Goal: Task Accomplishment & Management: Manage account settings

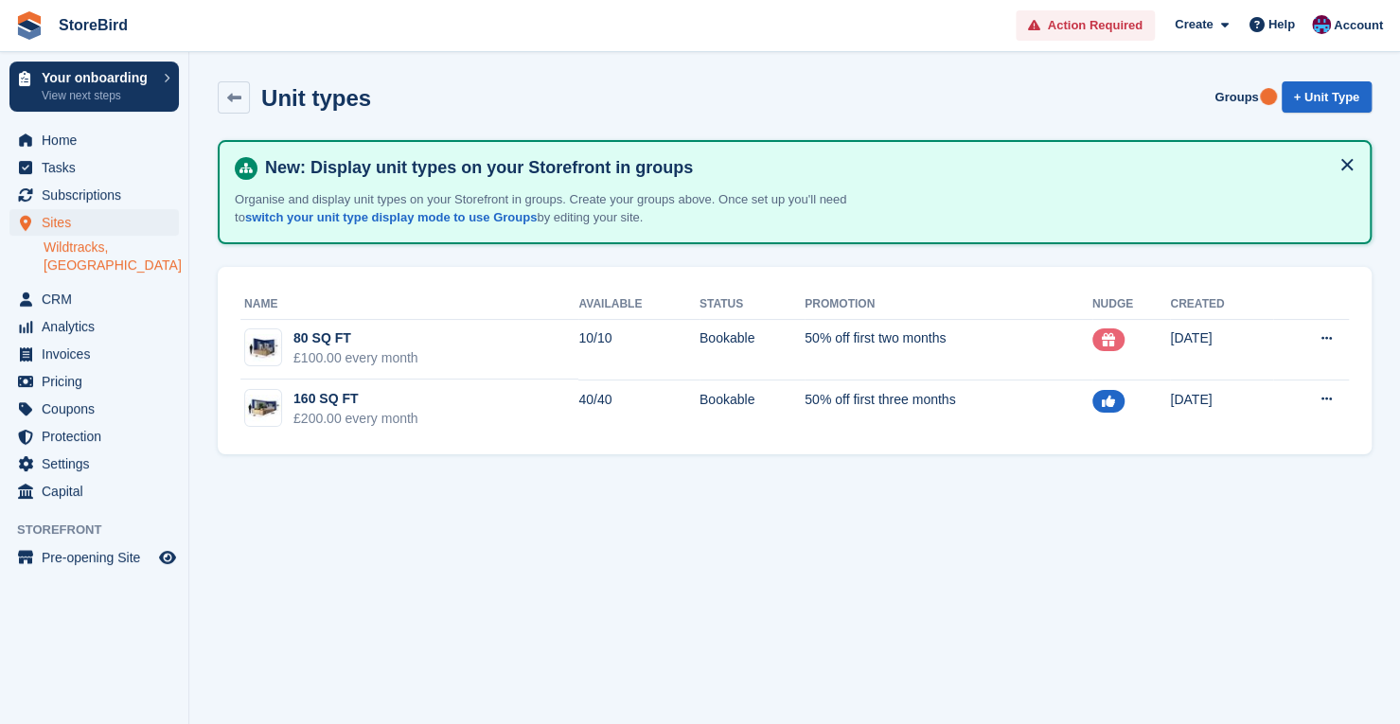
click at [1339, 159] on button at bounding box center [1347, 165] width 30 height 30
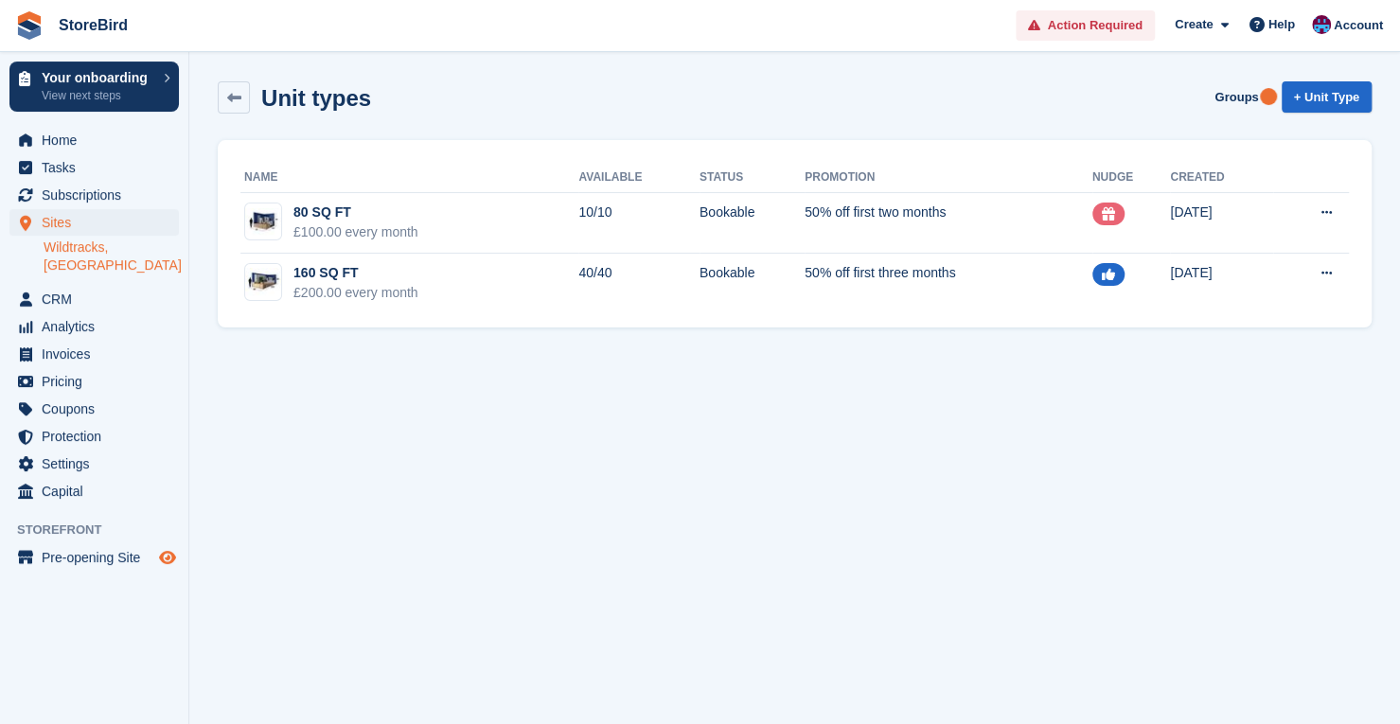
click at [170, 550] on icon "Preview store" at bounding box center [167, 557] width 17 height 15
click at [127, 242] on link "Wildtracks, [GEOGRAPHIC_DATA]" at bounding box center [111, 257] width 135 height 36
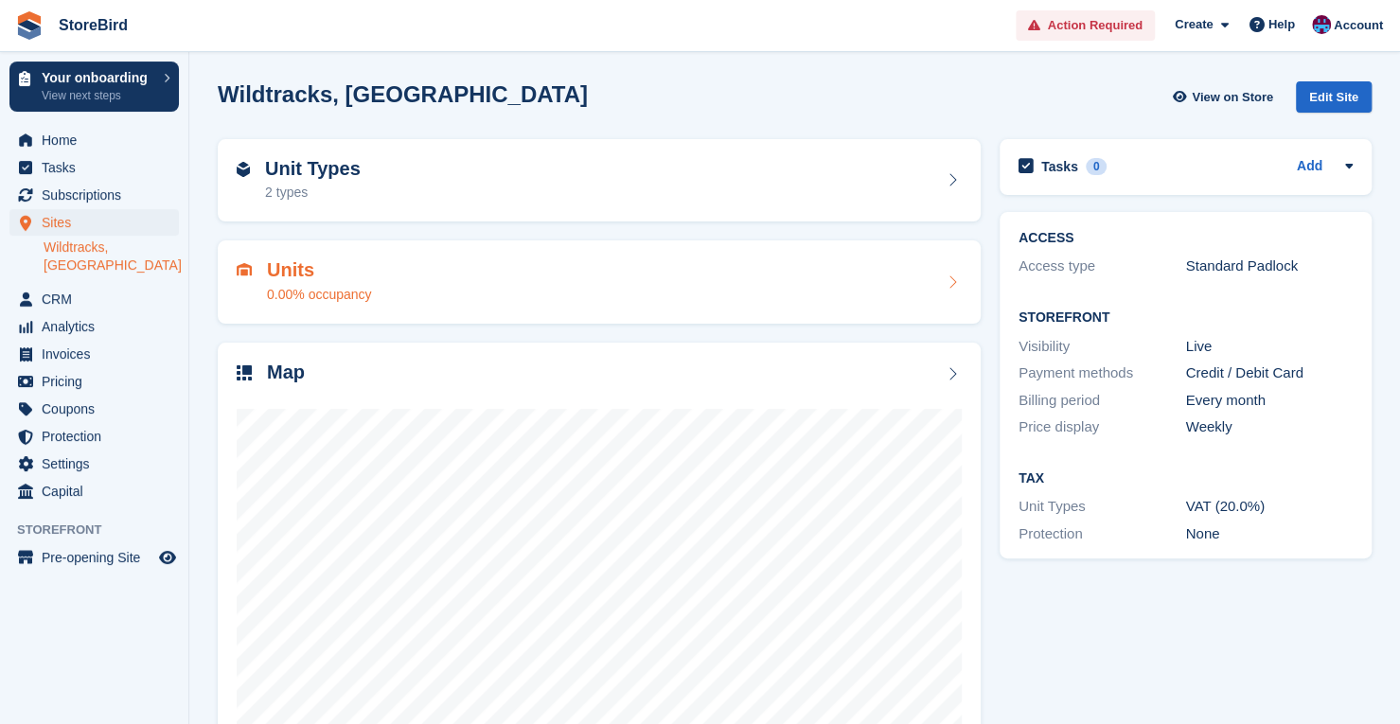
click at [689, 278] on div "Units 0.00% occupancy" at bounding box center [599, 281] width 725 height 45
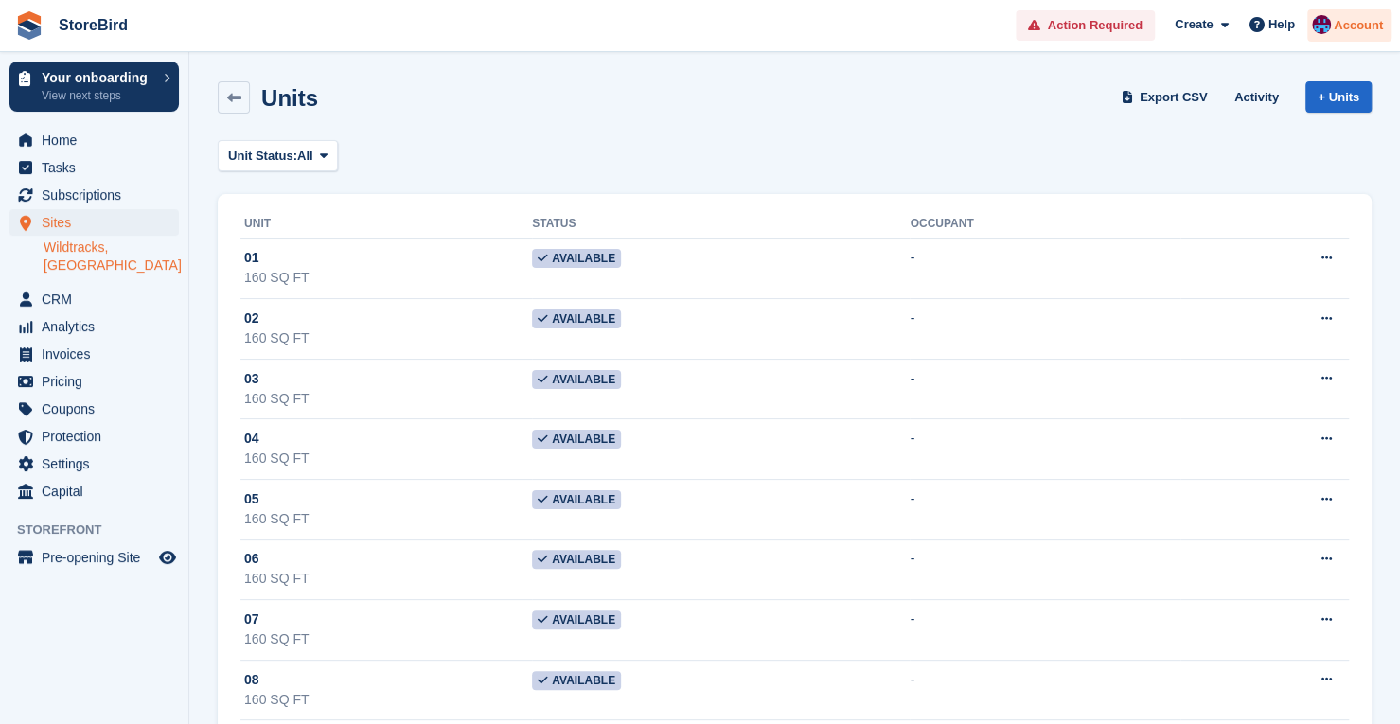
click at [1352, 20] on span "Account" at bounding box center [1358, 25] width 49 height 19
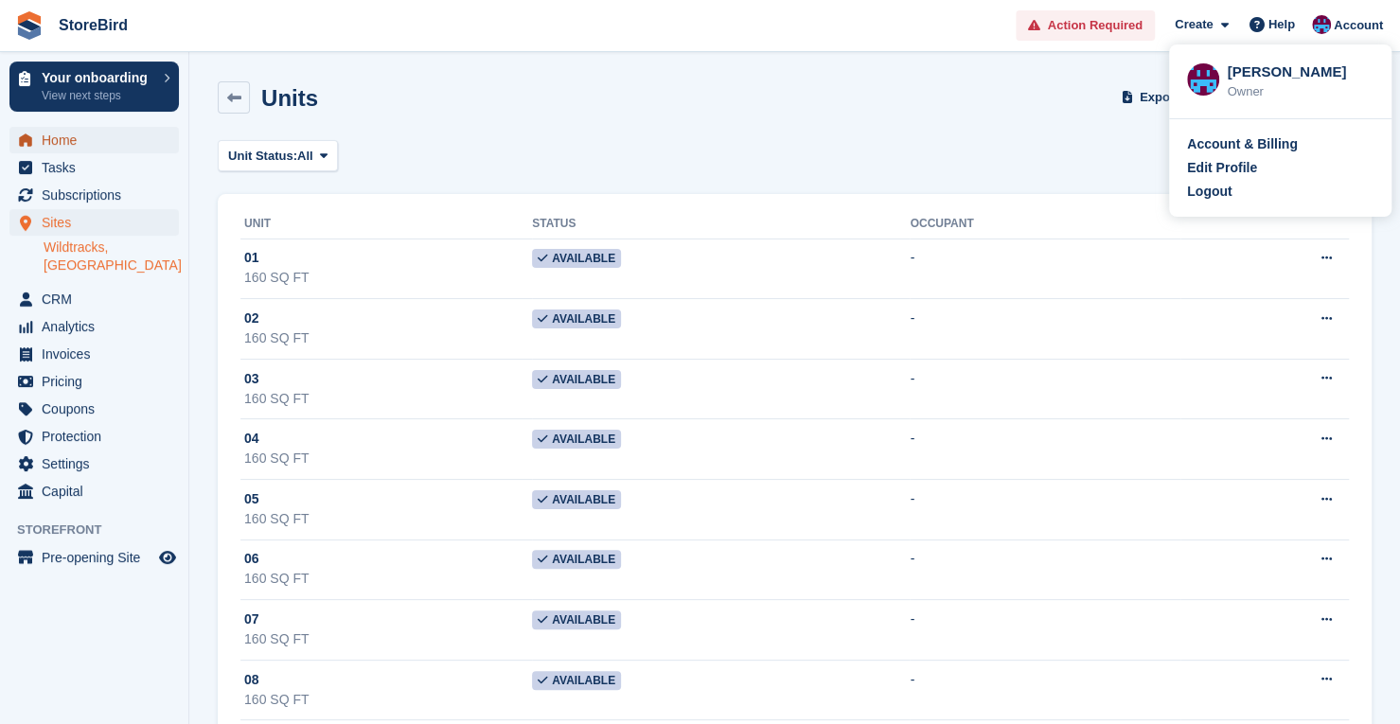
click at [57, 135] on span "Home" at bounding box center [99, 140] width 114 height 27
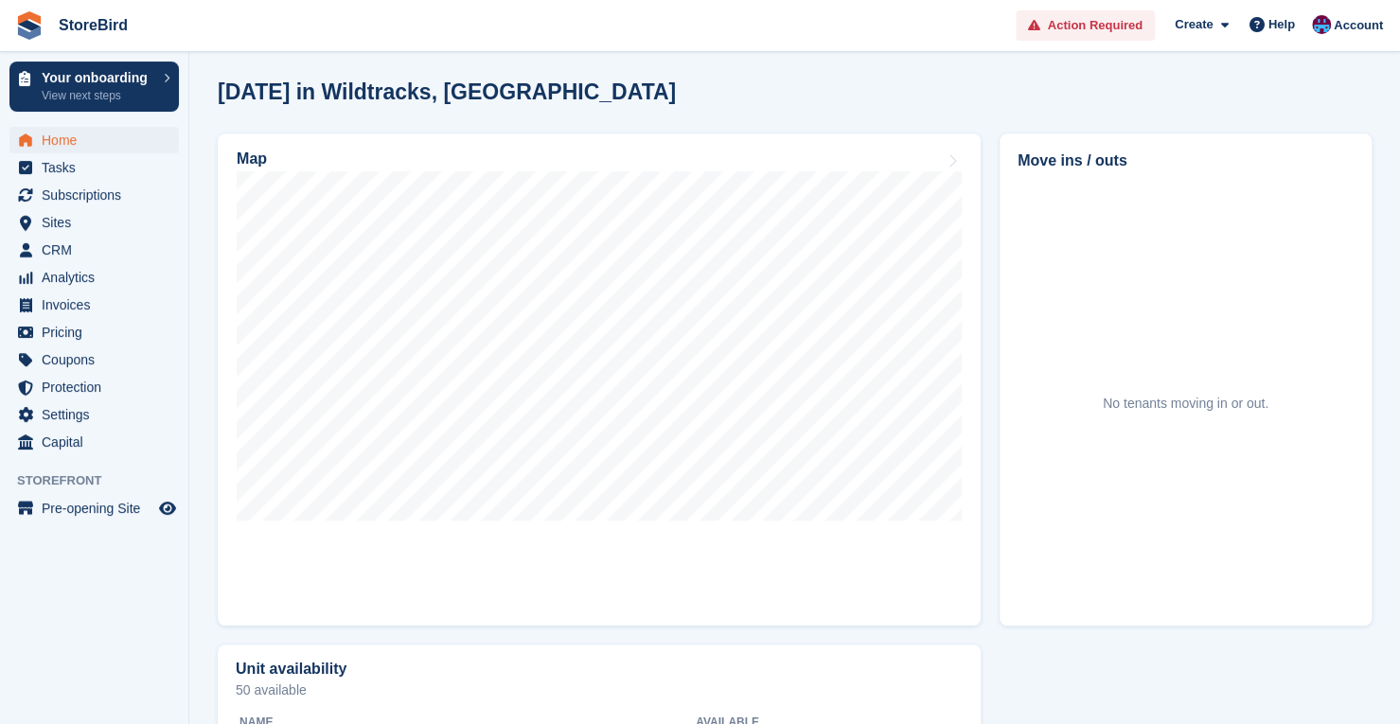
scroll to position [513, 0]
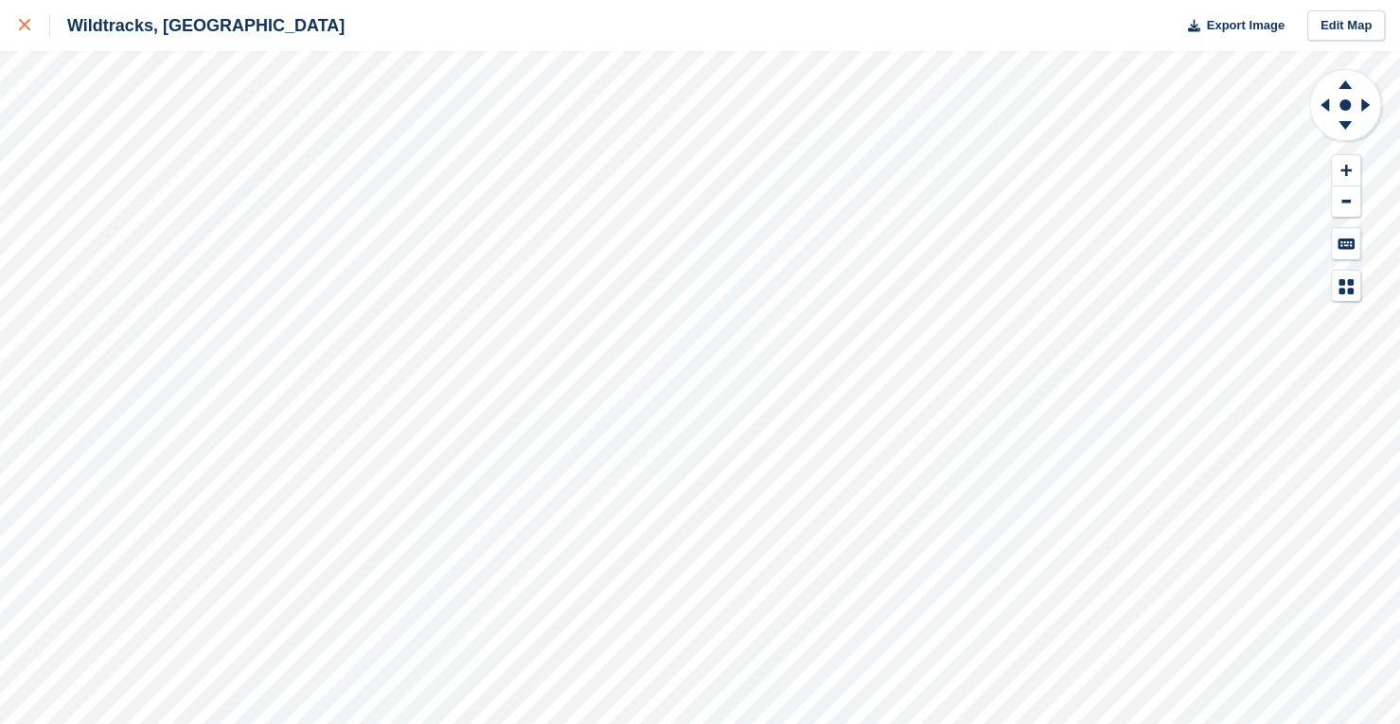
click at [32, 19] on div at bounding box center [34, 25] width 31 height 23
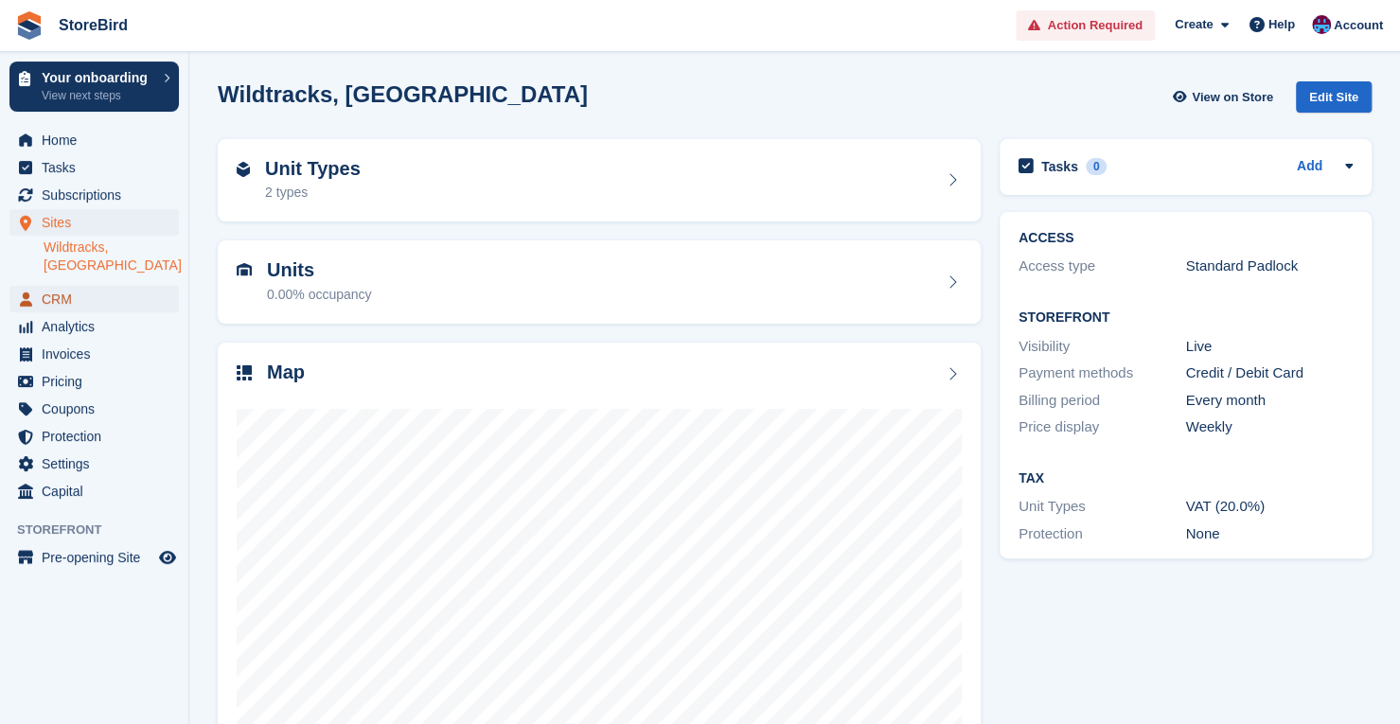
click at [75, 286] on span "CRM" at bounding box center [99, 299] width 114 height 27
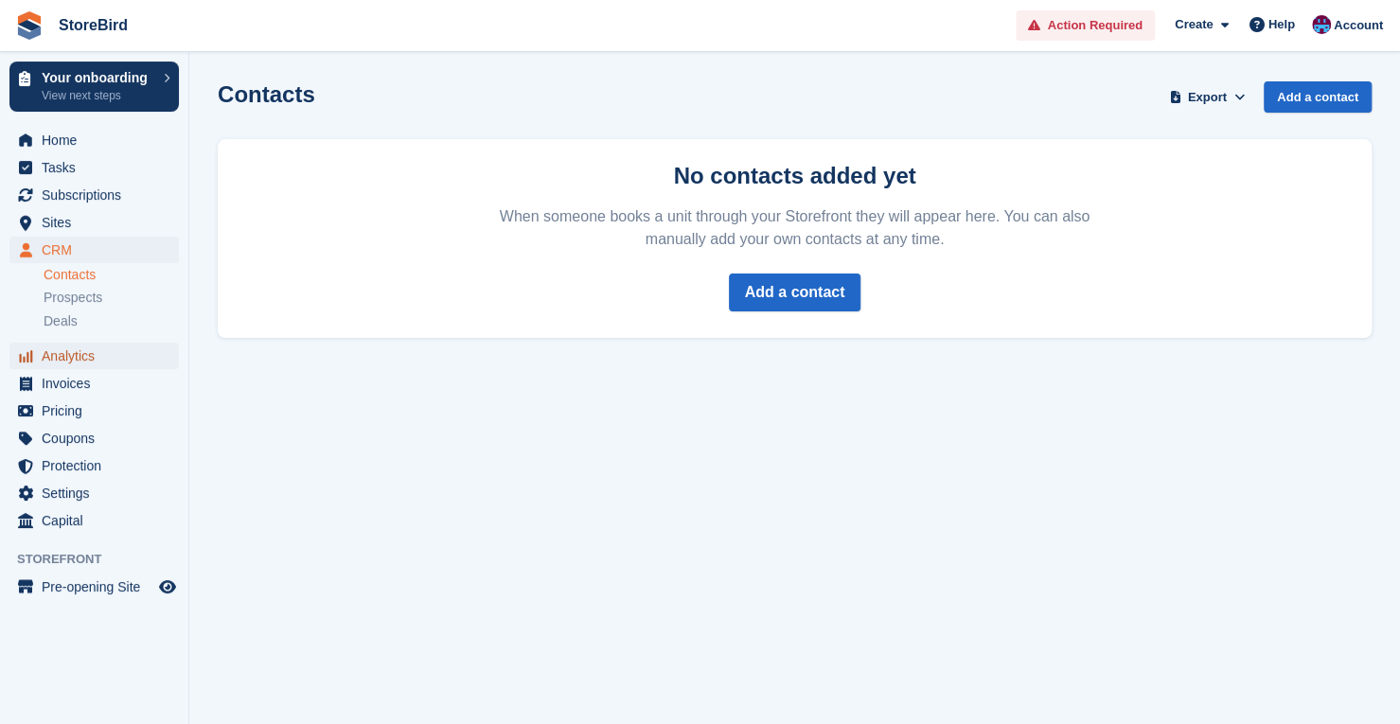
click at [54, 353] on span "Analytics" at bounding box center [99, 356] width 114 height 27
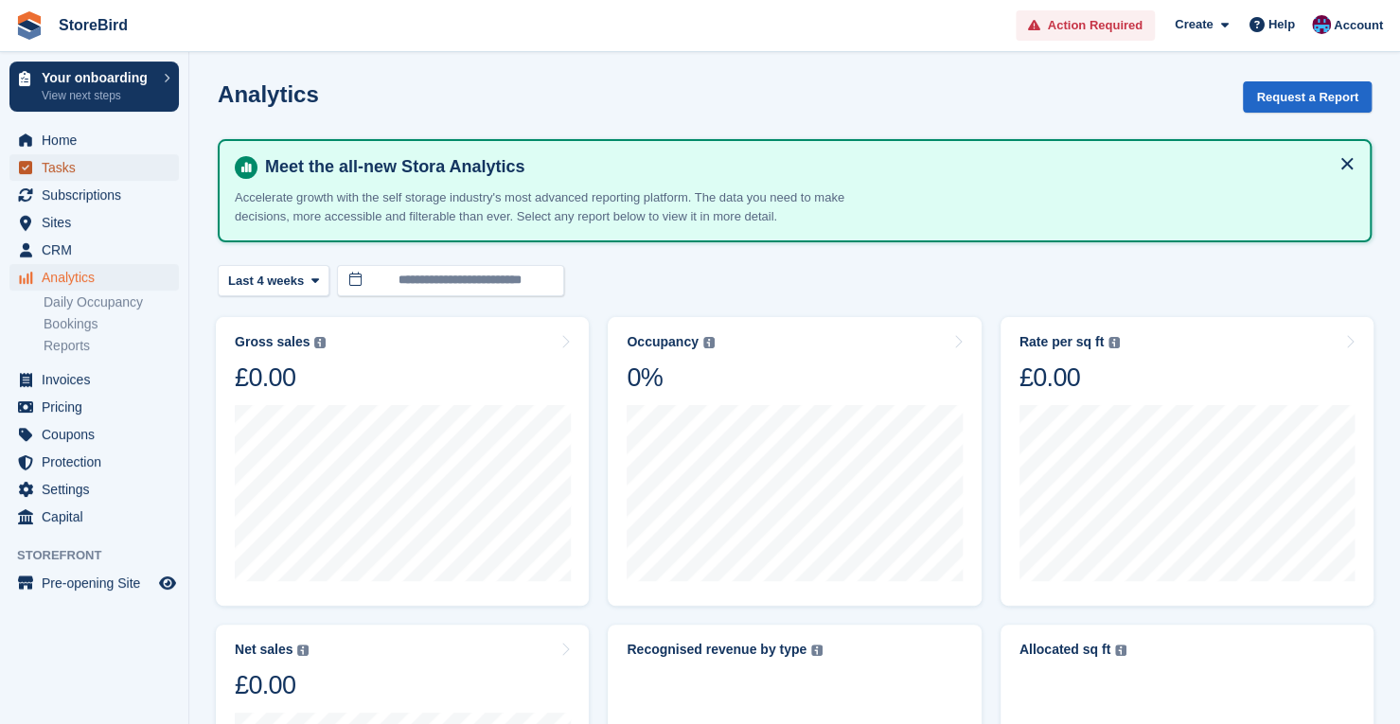
click at [123, 168] on span "Tasks" at bounding box center [99, 167] width 114 height 27
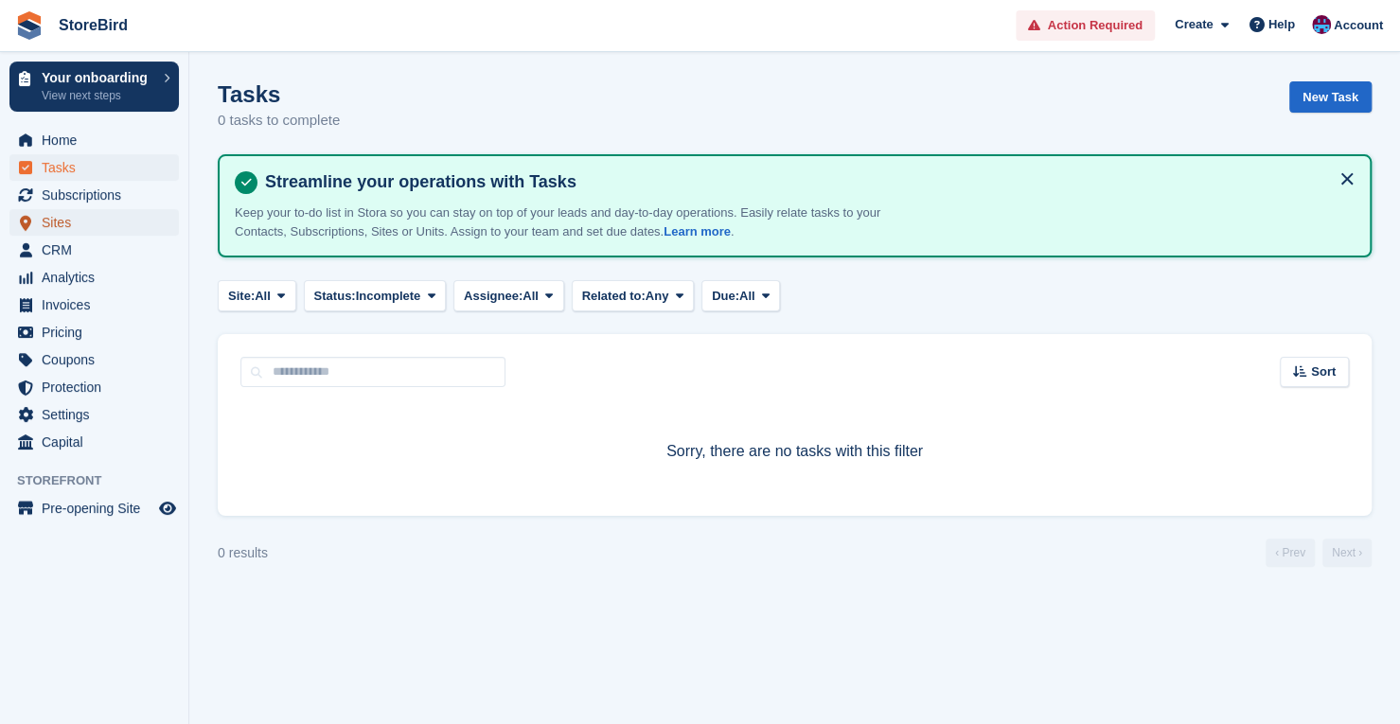
click at [77, 216] on span "Sites" at bounding box center [99, 222] width 114 height 27
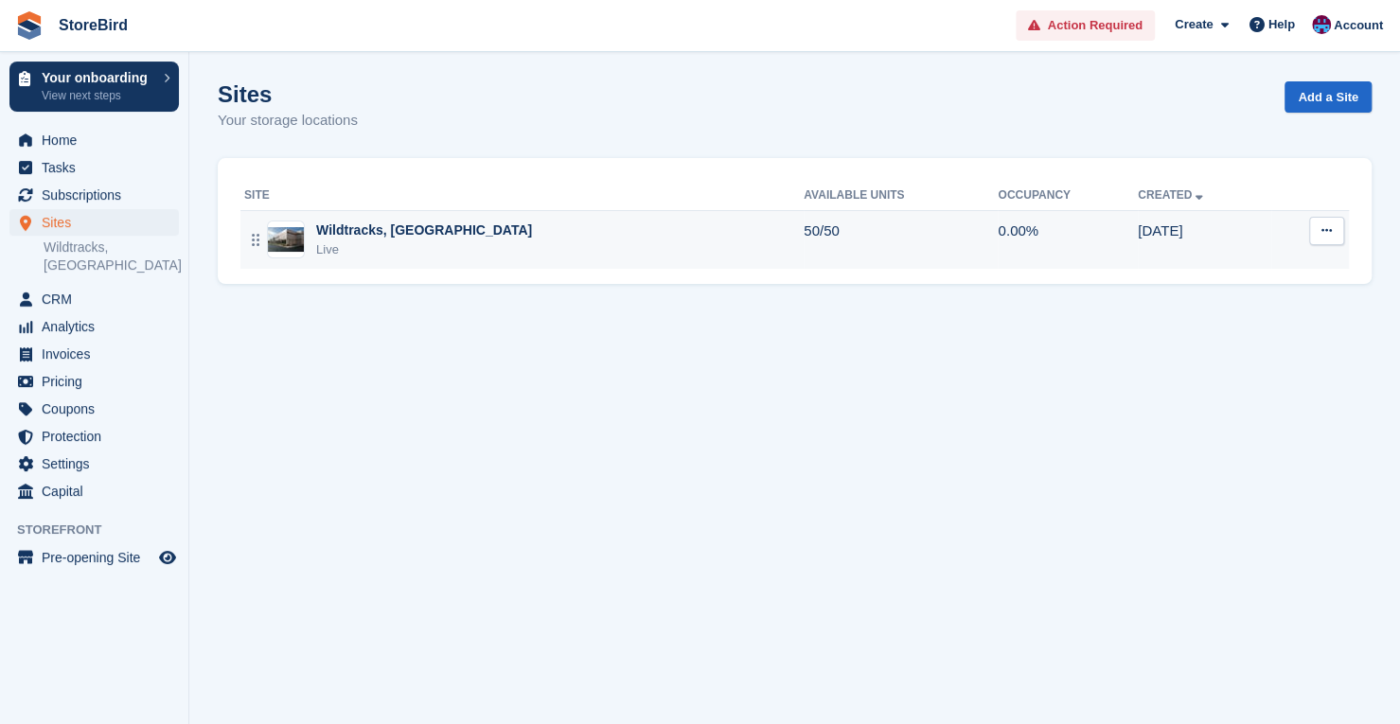
click at [515, 236] on div "Wildtracks, Red Lodge Live" at bounding box center [523, 240] width 559 height 39
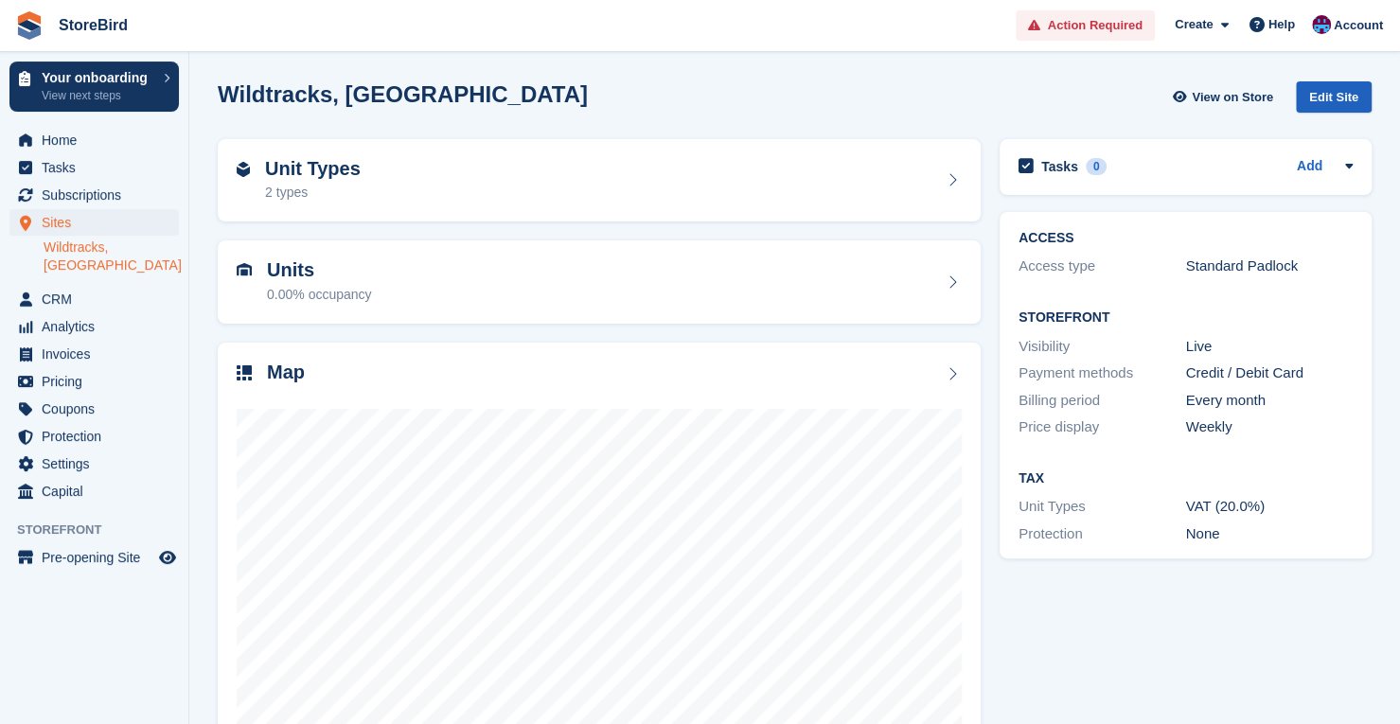
click at [1342, 98] on div "Edit Site" at bounding box center [1334, 96] width 76 height 31
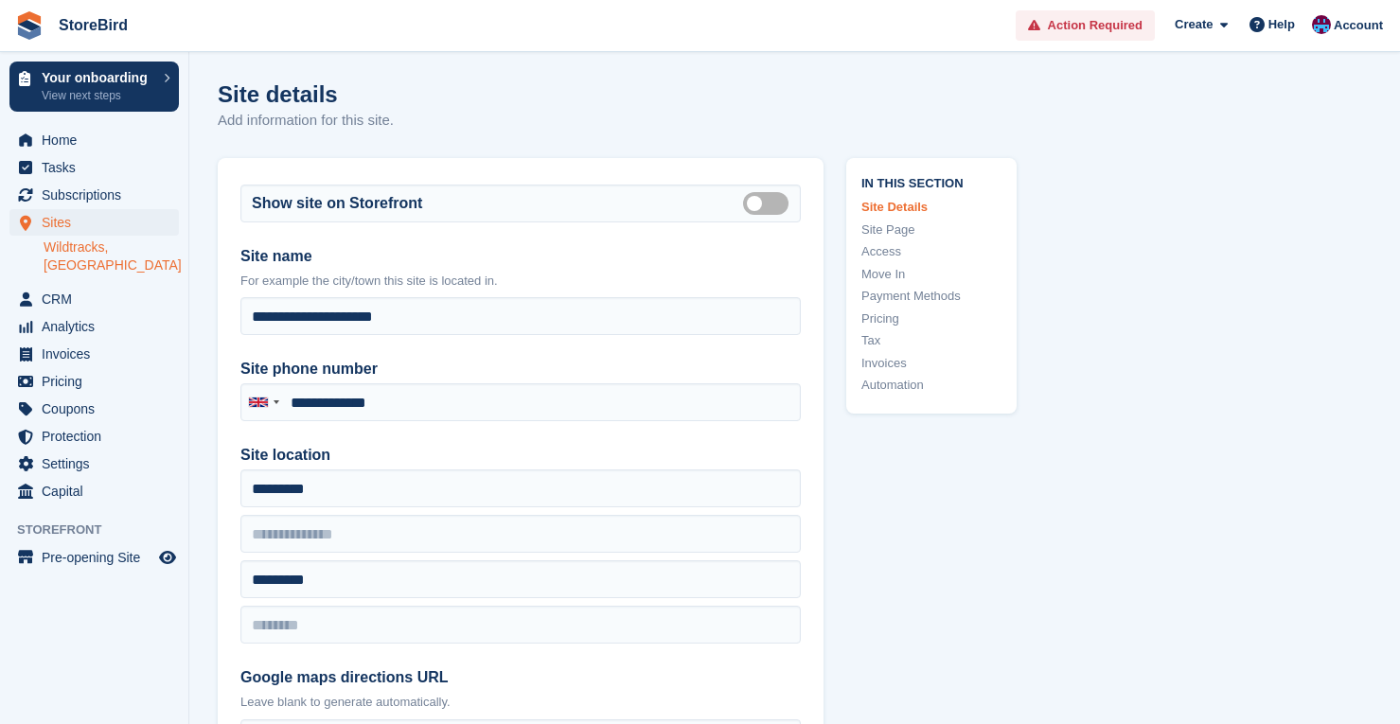
type input "**********"
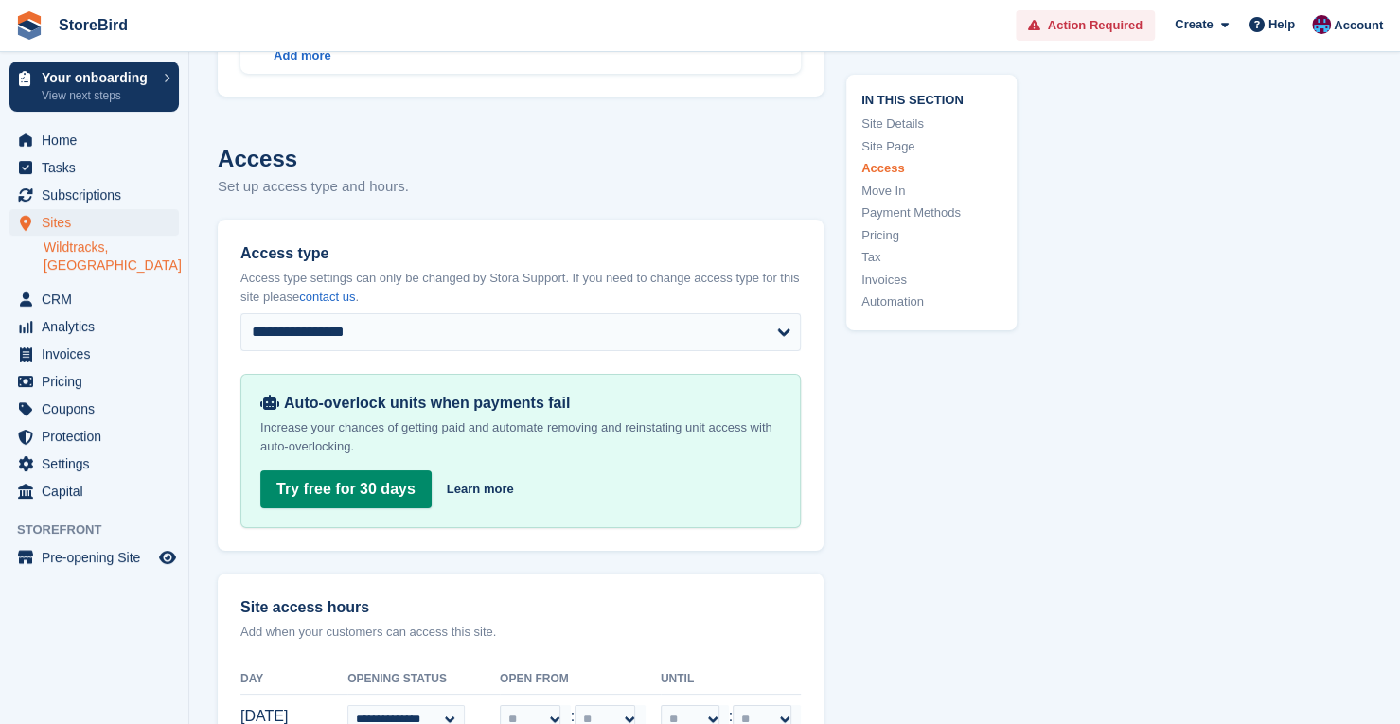
scroll to position [3969, 0]
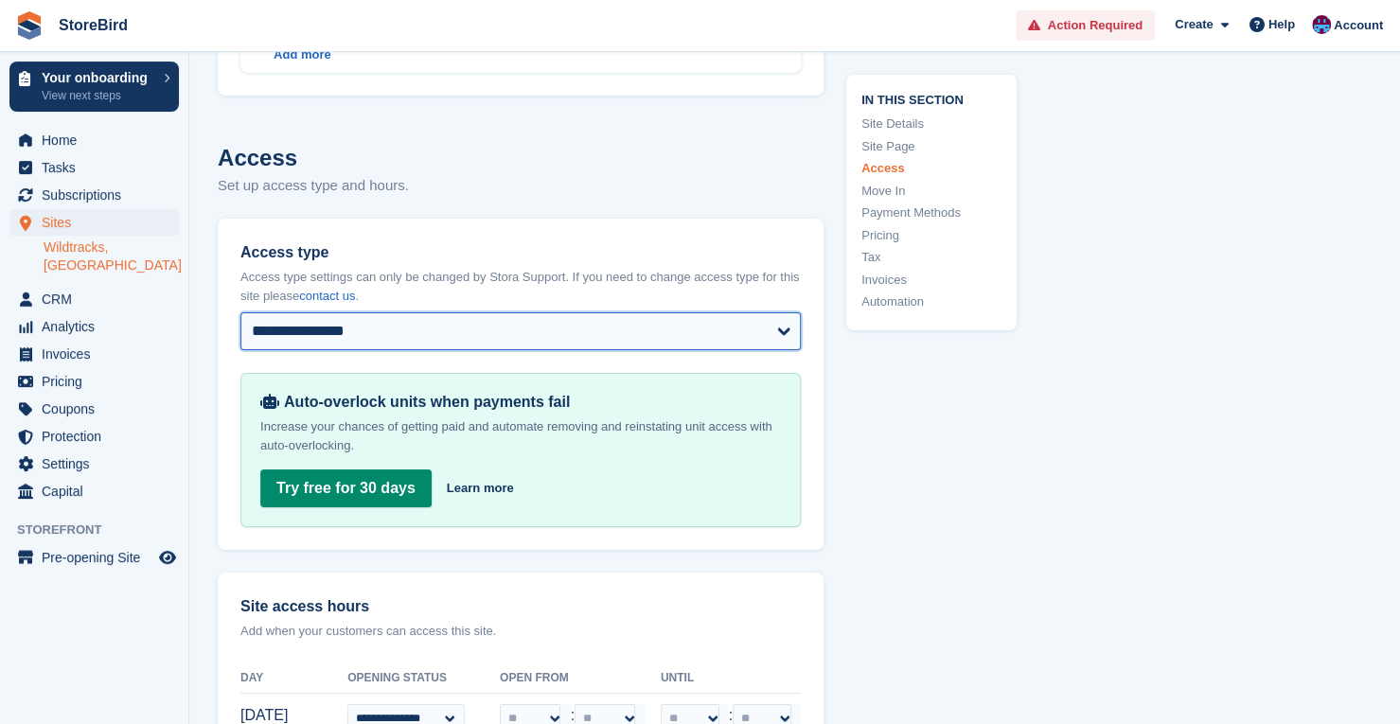
click at [749, 321] on select "**********" at bounding box center [520, 331] width 560 height 38
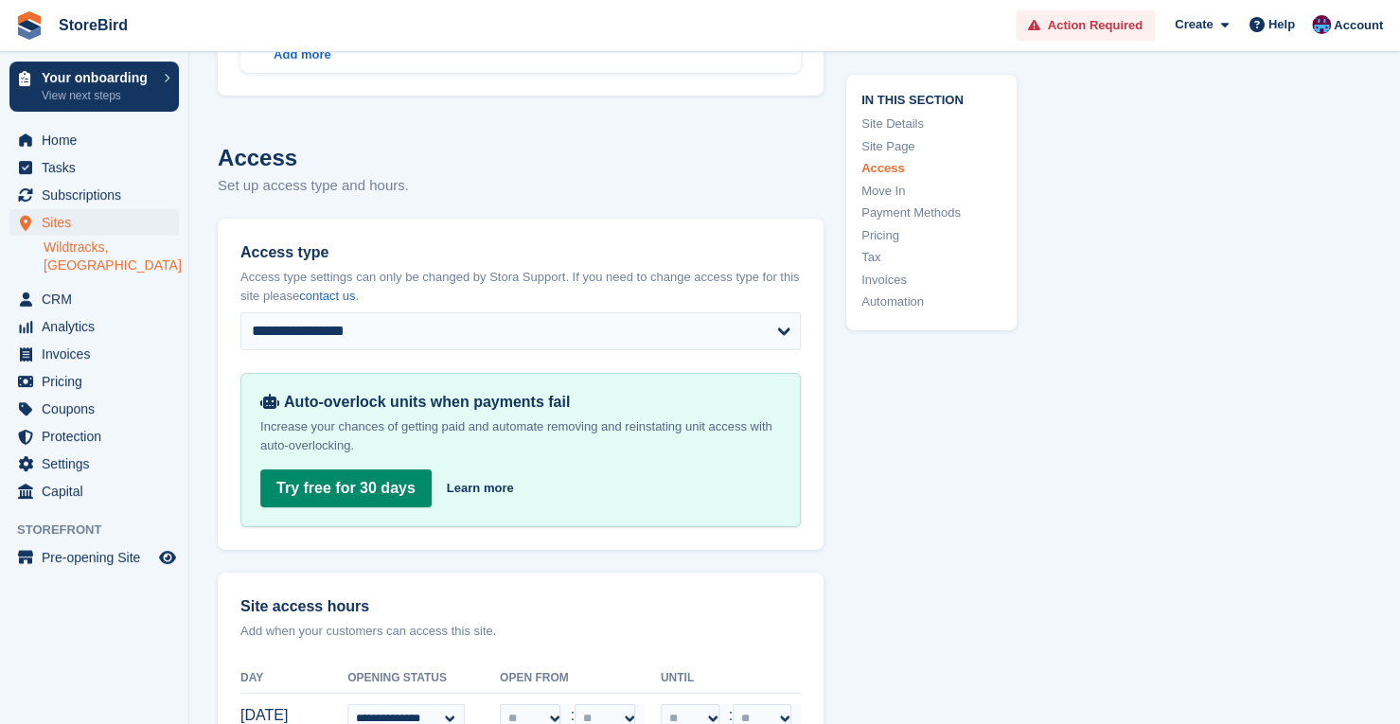
click at [879, 364] on div "In this section Site Details Site Page Access Move In Payment Methods Pricing T…" at bounding box center [920, 516] width 193 height 8655
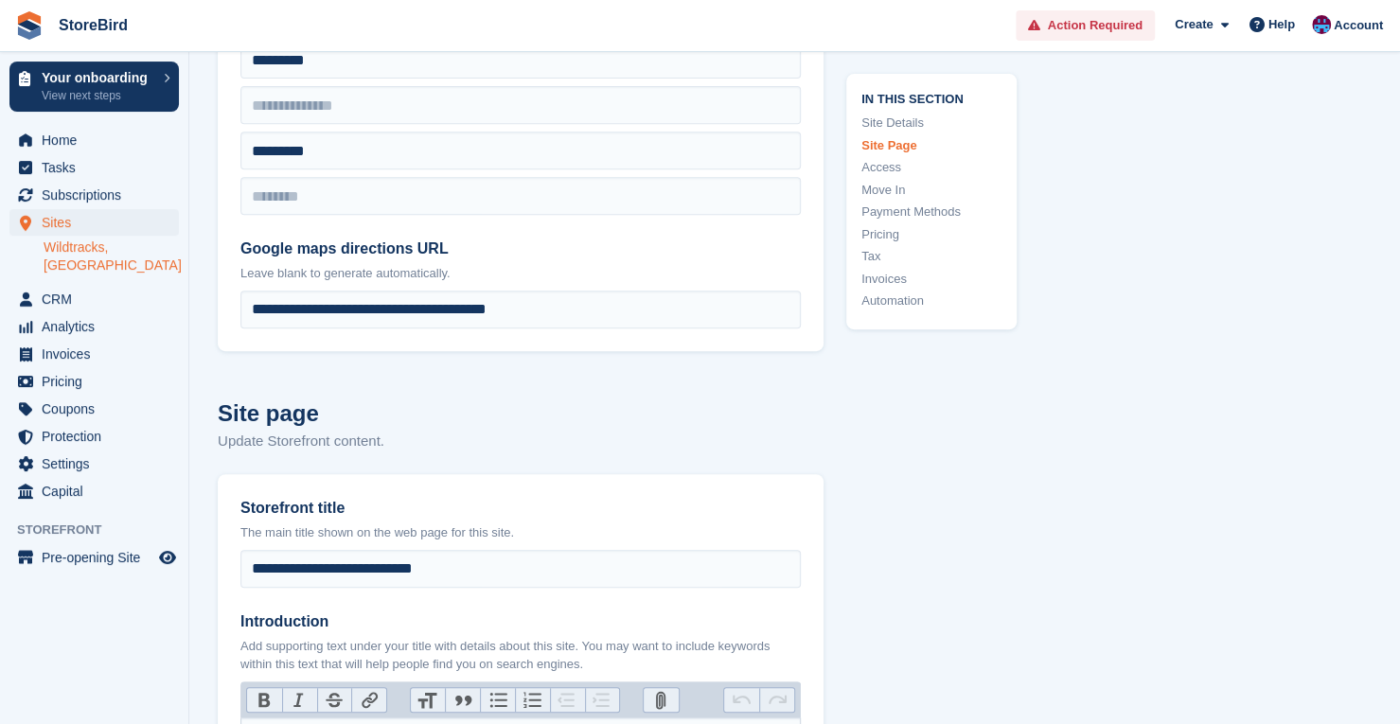
scroll to position [0, 0]
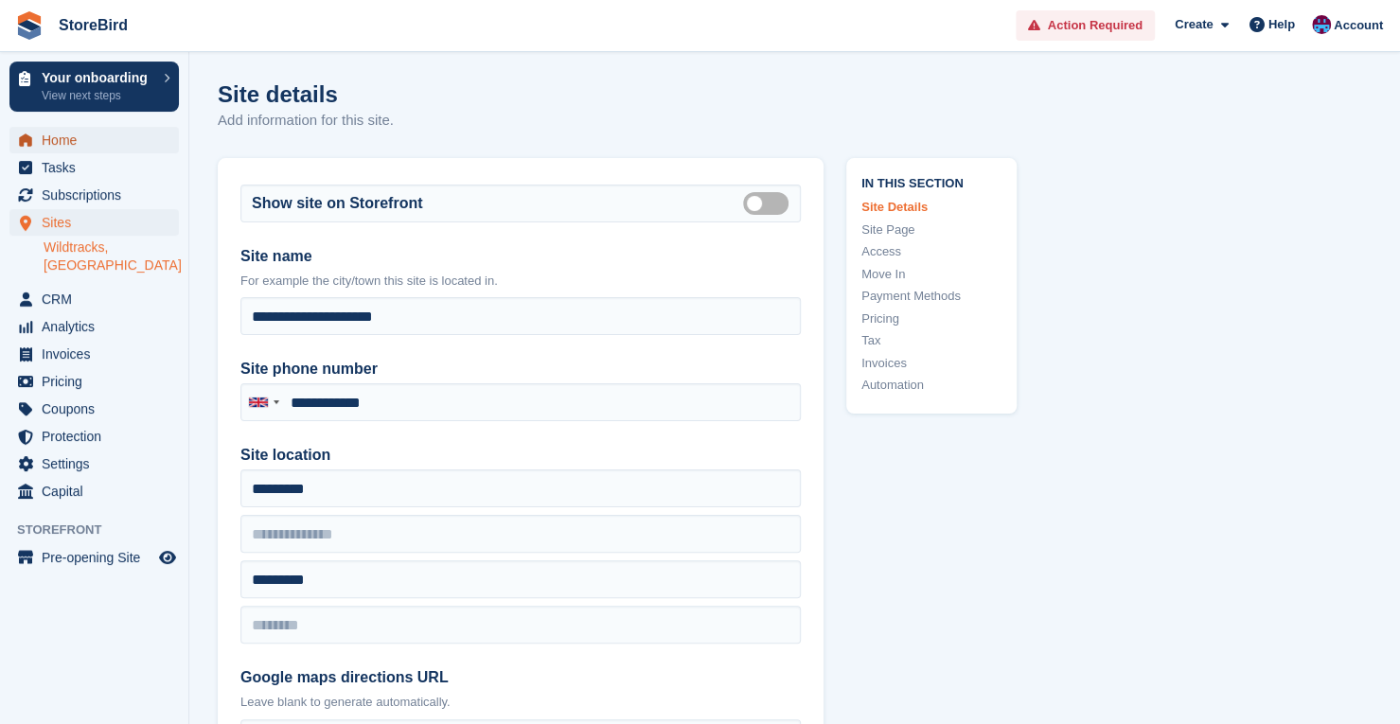
click at [123, 138] on span "Home" at bounding box center [99, 140] width 114 height 27
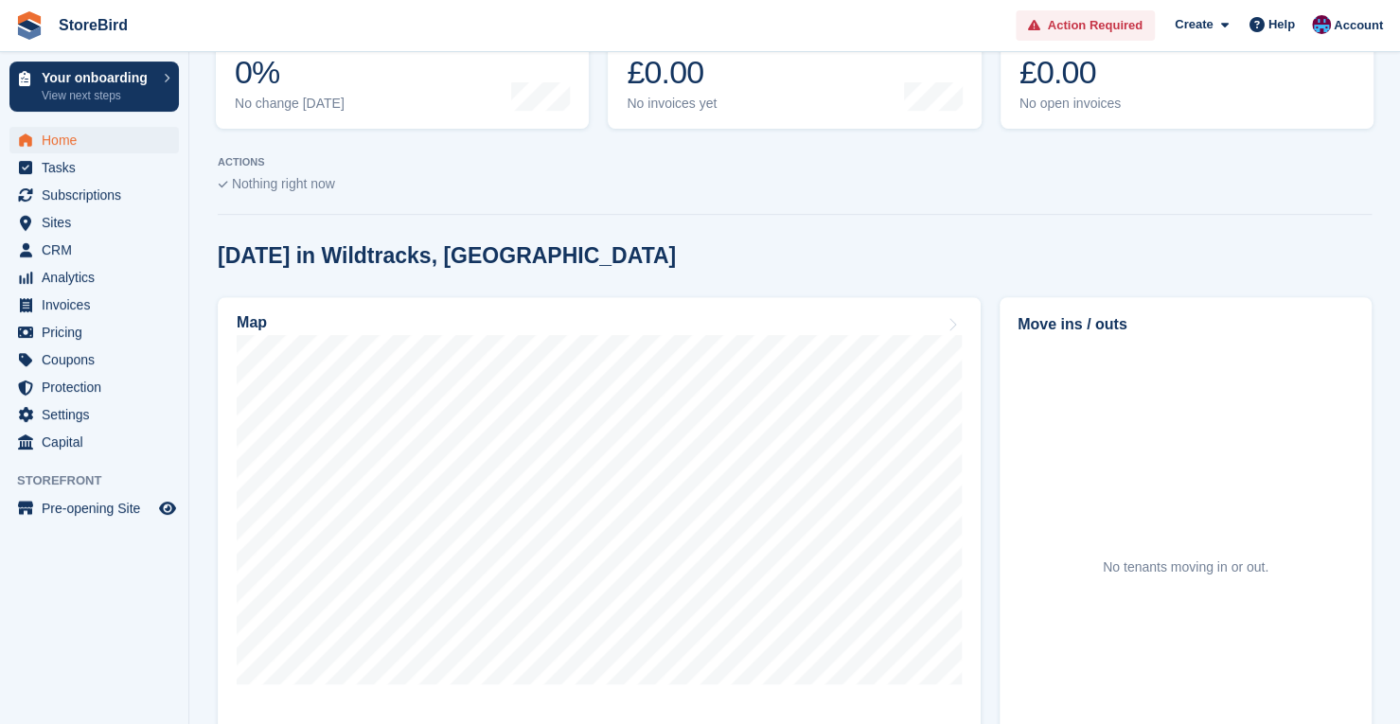
scroll to position [689, 0]
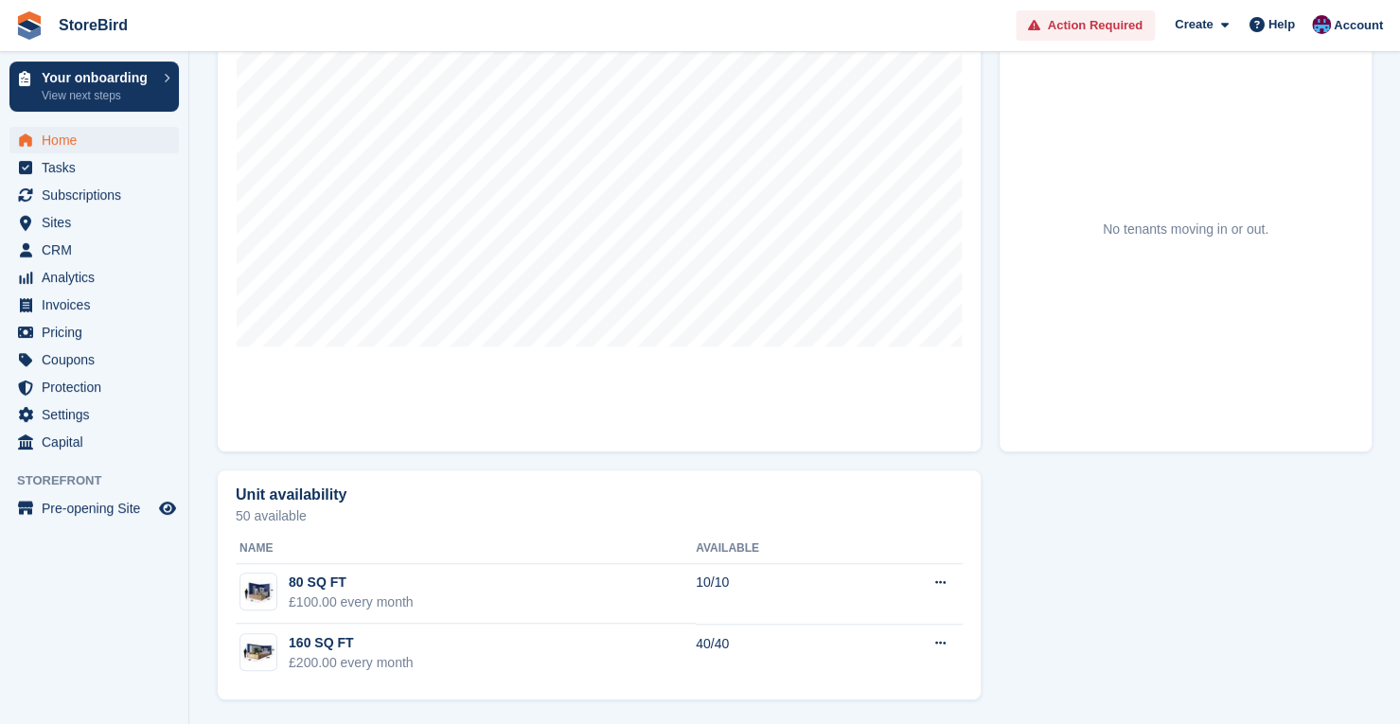
click at [1068, 549] on div "Unit availability 50 available Name Available 80 SQ FT £100.00 every month 10/1…" at bounding box center [794, 585] width 1173 height 248
click at [169, 510] on icon "Preview store" at bounding box center [167, 508] width 17 height 15
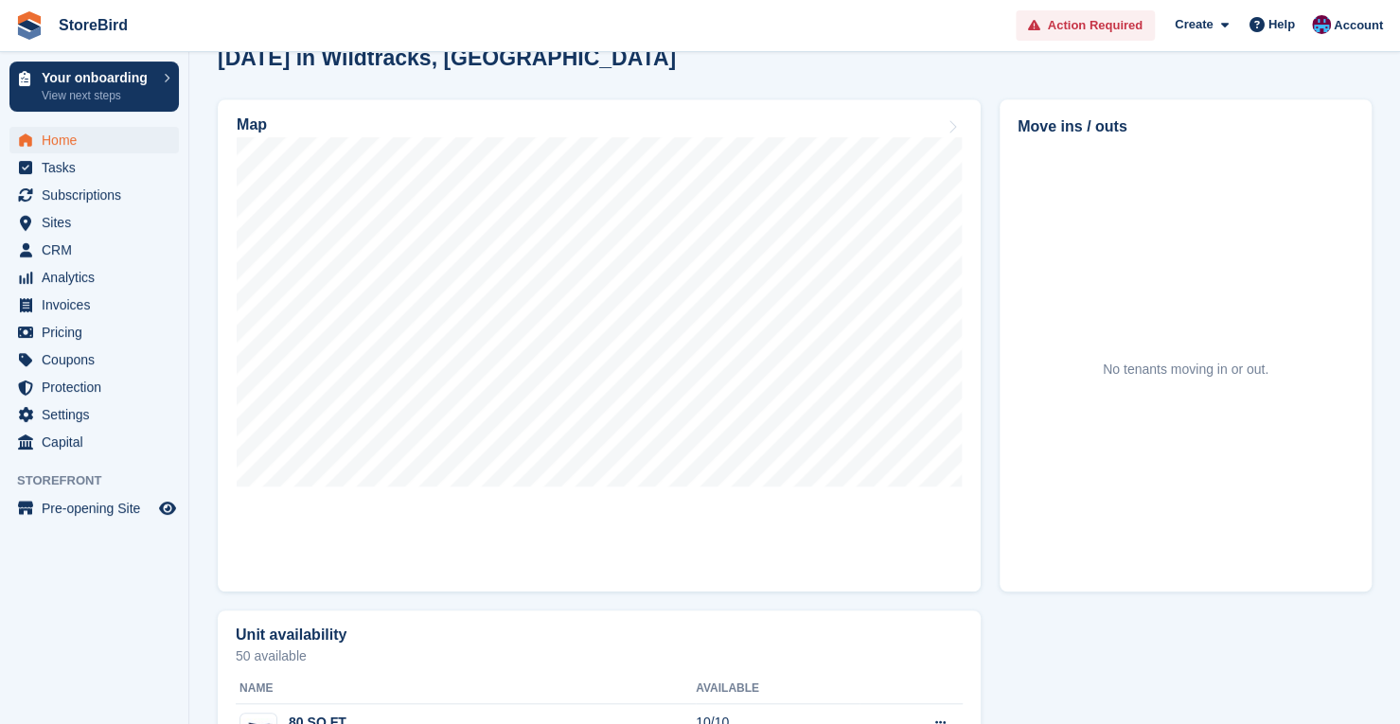
scroll to position [0, 0]
